Goal: Information Seeking & Learning: Learn about a topic

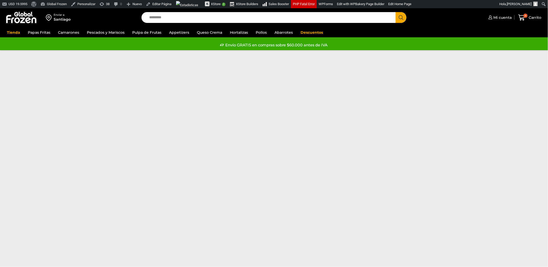
click at [28, 19] on img at bounding box center [21, 17] width 32 height 13
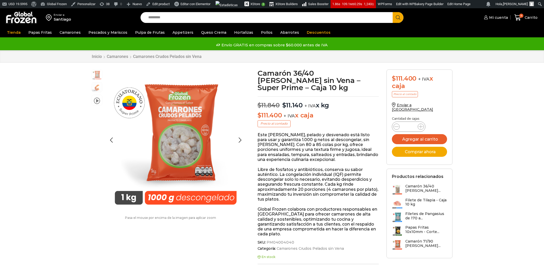
scroll to position [0, 0]
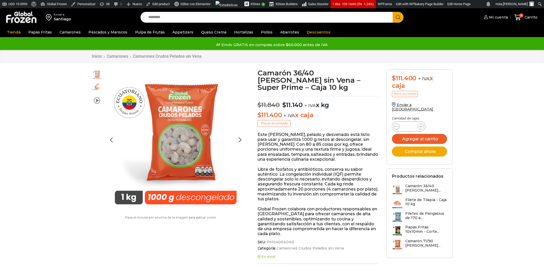
click at [96, 86] on img at bounding box center [97, 87] width 10 height 10
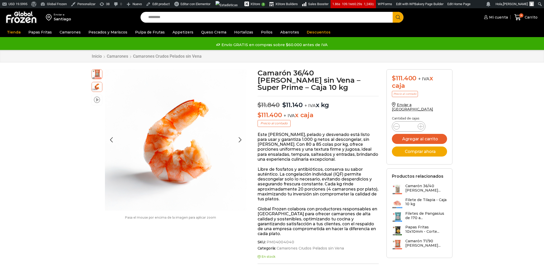
click at [96, 99] on span at bounding box center [97, 99] width 6 height 7
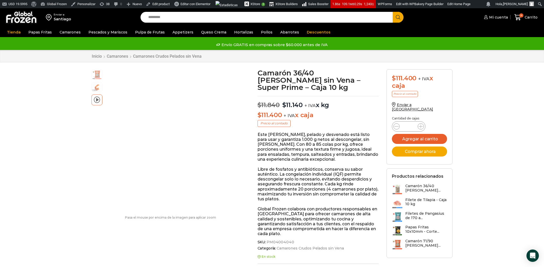
scroll to position [0, 0]
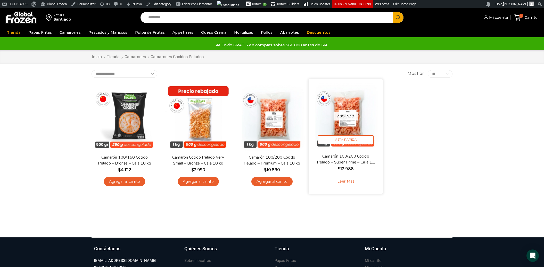
click at [345, 182] on link "Leer más" at bounding box center [345, 181] width 33 height 11
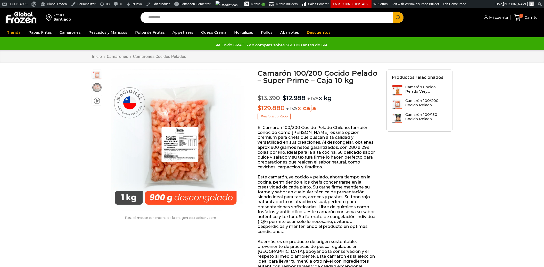
scroll to position [0, 0]
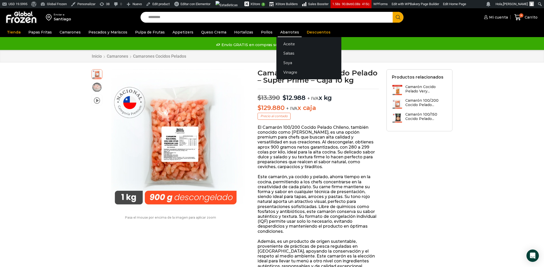
click at [283, 31] on link "Abarrotes" at bounding box center [290, 32] width 24 height 10
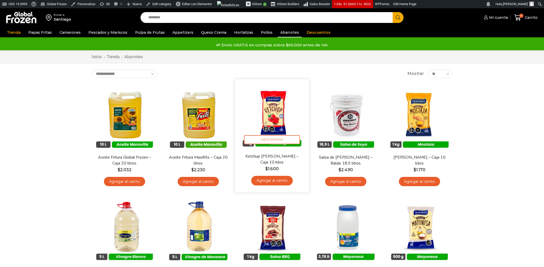
click at [275, 113] on img at bounding box center [272, 116] width 67 height 67
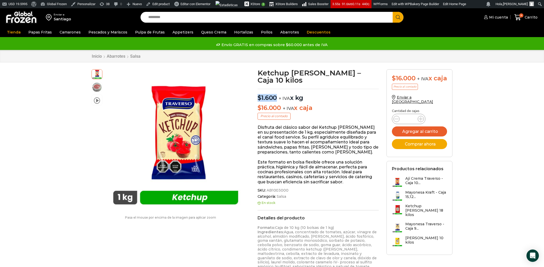
drag, startPoint x: 255, startPoint y: 87, endPoint x: 277, endPoint y: 89, distance: 21.7
click at [277, 89] on div "Ketchup Traverso – Caja 10 kilos $ 1.600 + IVA x kg $ 16.000 + IVA x caja Preci…" at bounding box center [318, 245] width 129 height 352
click at [258, 94] on span "$" at bounding box center [260, 97] width 4 height 7
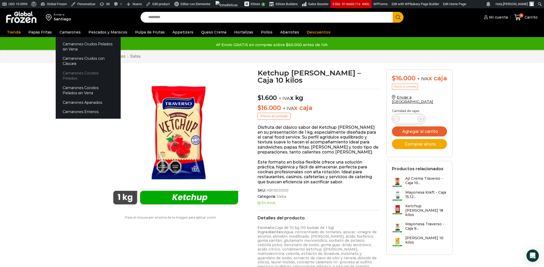
click at [78, 74] on link "Camarones Cocidos Pelados" at bounding box center [88, 76] width 65 height 15
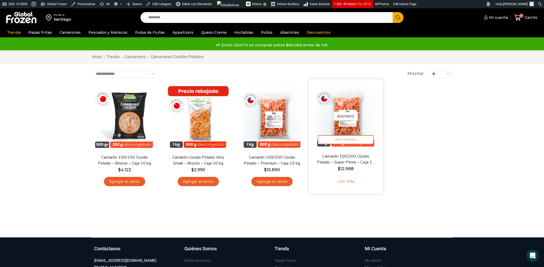
click at [345, 183] on link "Leer más" at bounding box center [345, 181] width 33 height 11
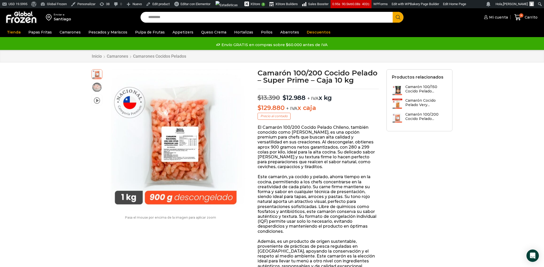
click at [351, 108] on p "$ 129.880 + IVA x caja" at bounding box center [318, 107] width 121 height 7
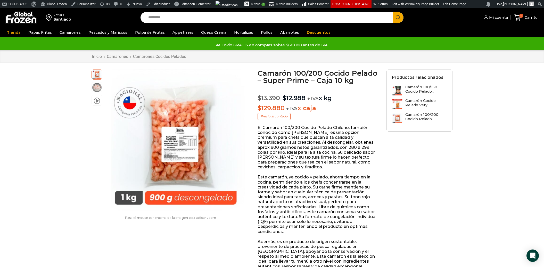
click at [283, 99] on span "$" at bounding box center [285, 97] width 4 height 7
drag, startPoint x: 283, startPoint y: 99, endPoint x: 305, endPoint y: 98, distance: 22.2
click at [305, 98] on p "$ 13.390 Original price was: $13.390. $ 12.988 Current price is: $12.988. + IVA…" at bounding box center [318, 95] width 121 height 13
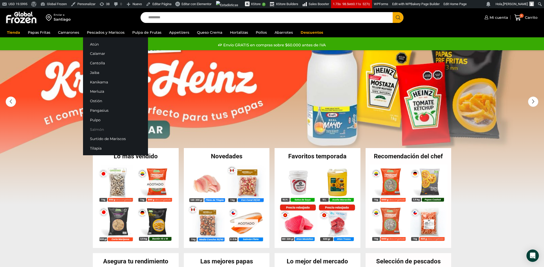
click at [96, 131] on link "Salmón" at bounding box center [115, 130] width 65 height 10
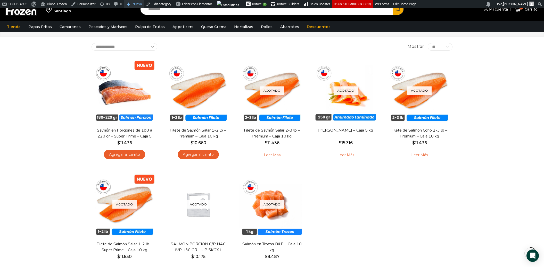
scroll to position [21, 0]
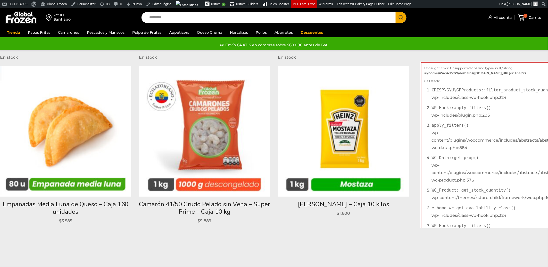
click at [24, 19] on img at bounding box center [21, 17] width 32 height 13
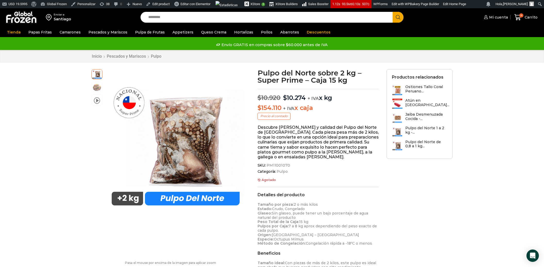
click at [15, 18] on img at bounding box center [21, 17] width 32 height 13
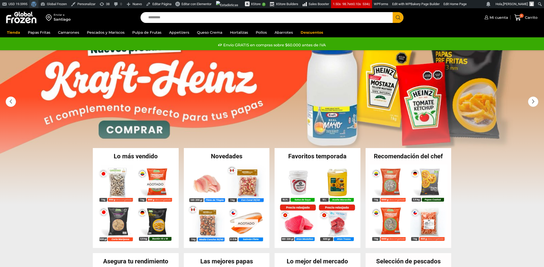
click at [35, 3] on span "Barra de herramientas" at bounding box center [33, 3] width 4 height 7
